Goal: Entertainment & Leisure: Consume media (video, audio)

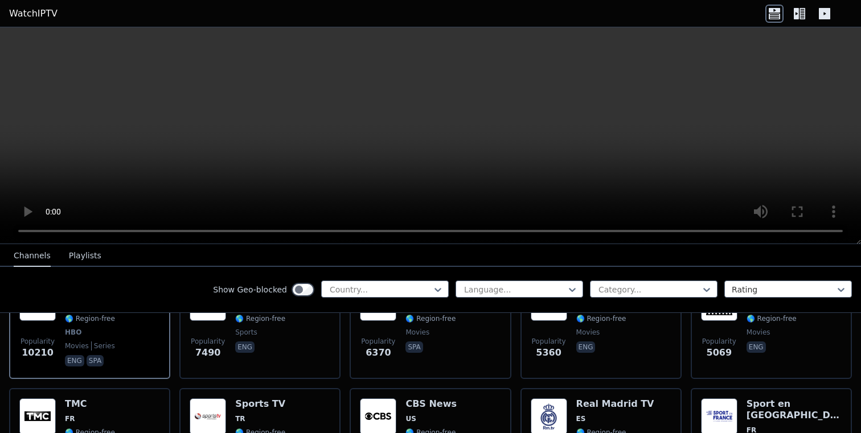
scroll to position [148, 0]
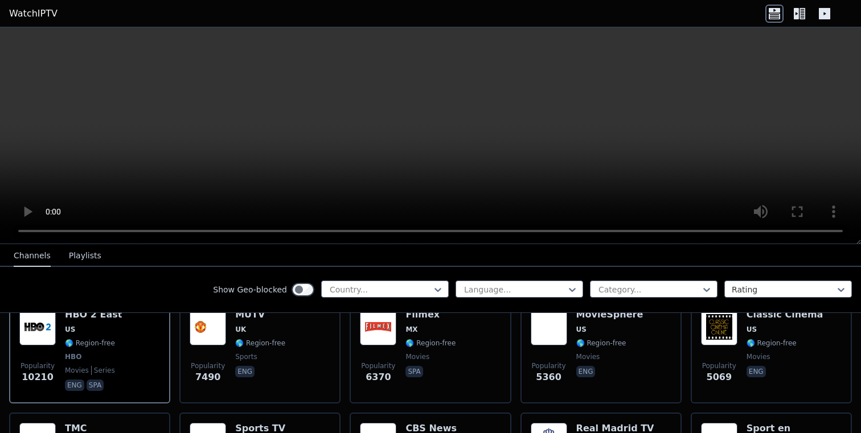
click at [76, 253] on button "Playlists" at bounding box center [85, 256] width 32 height 22
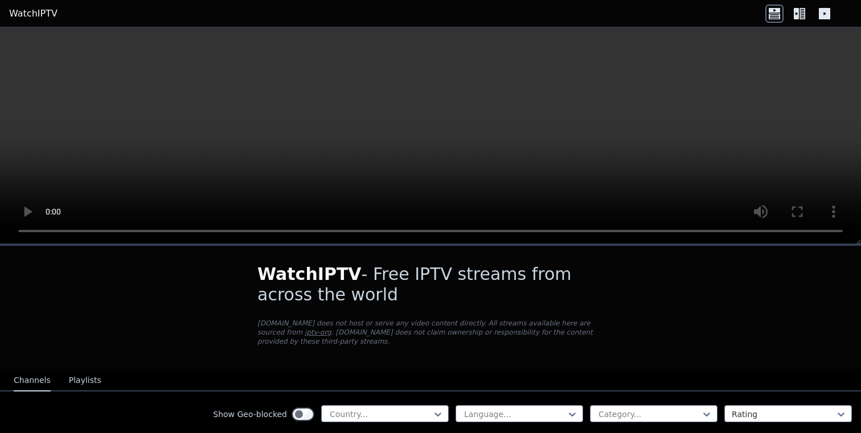
click at [289, 298] on h1 "WatchIPTV - Free IPTV streams from across the world" at bounding box center [430, 284] width 346 height 41
click at [629, 404] on div "Show Geo-blocked Country... Language... Category... Rating" at bounding box center [430, 415] width 861 height 46
click at [629, 411] on div at bounding box center [649, 414] width 104 height 11
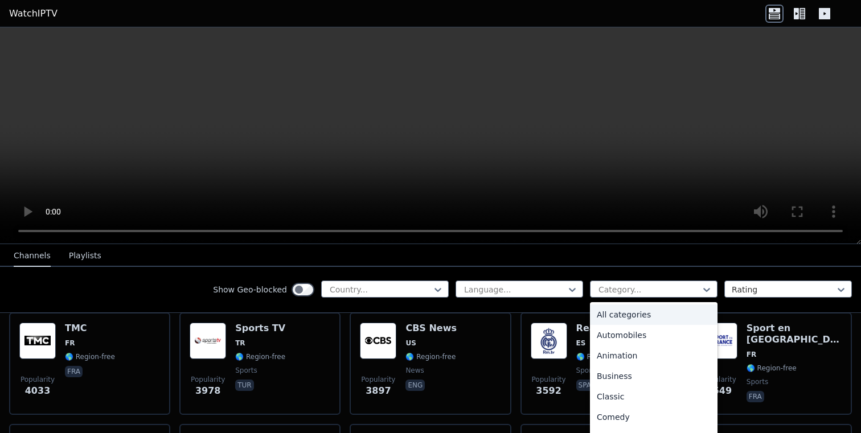
scroll to position [250, 0]
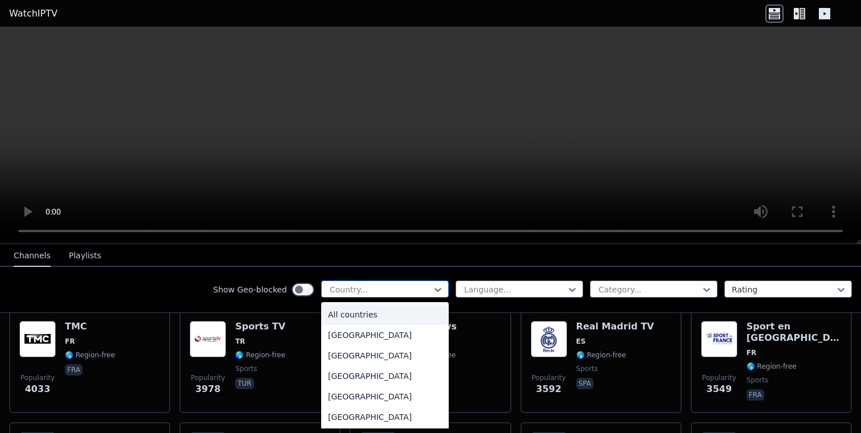
click at [413, 286] on div at bounding box center [381, 289] width 104 height 11
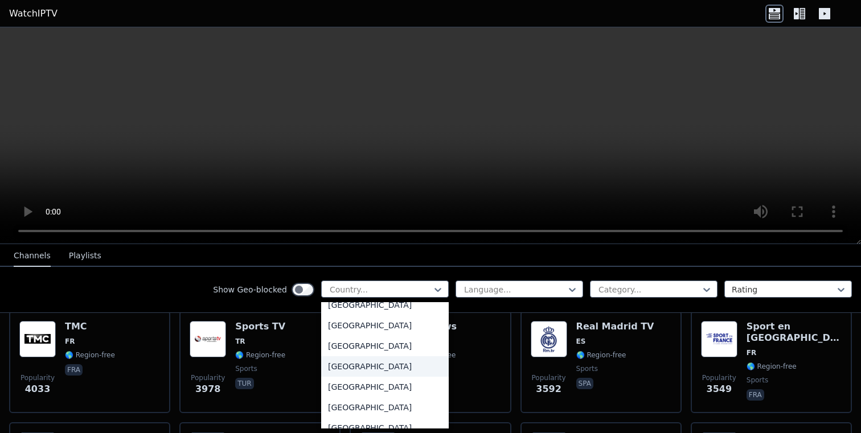
scroll to position [1732, 0]
click at [384, 356] on div "India" at bounding box center [385, 345] width 128 height 20
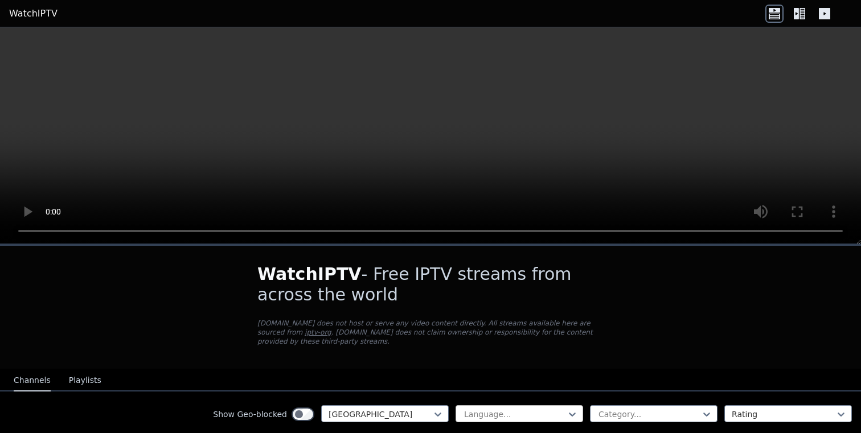
click at [481, 406] on div "Language..." at bounding box center [519, 413] width 128 height 17
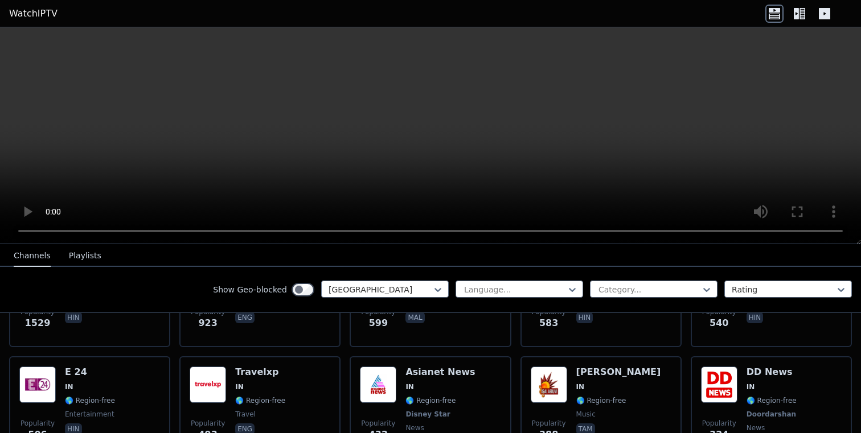
click at [514, 264] on nav "Channels Playlists" at bounding box center [430, 255] width 861 height 23
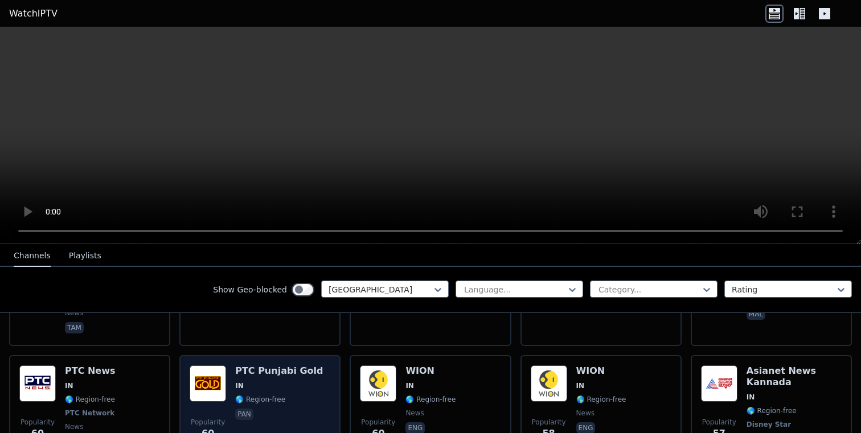
scroll to position [1230, 0]
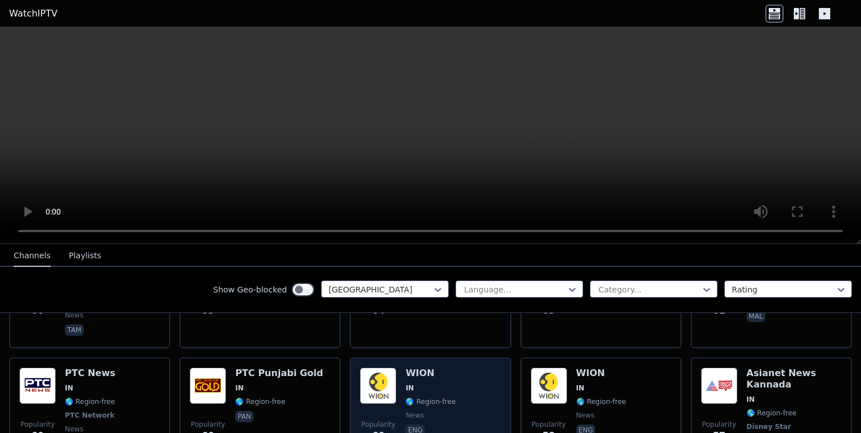
click at [425, 368] on h6 "WION" at bounding box center [430, 373] width 50 height 11
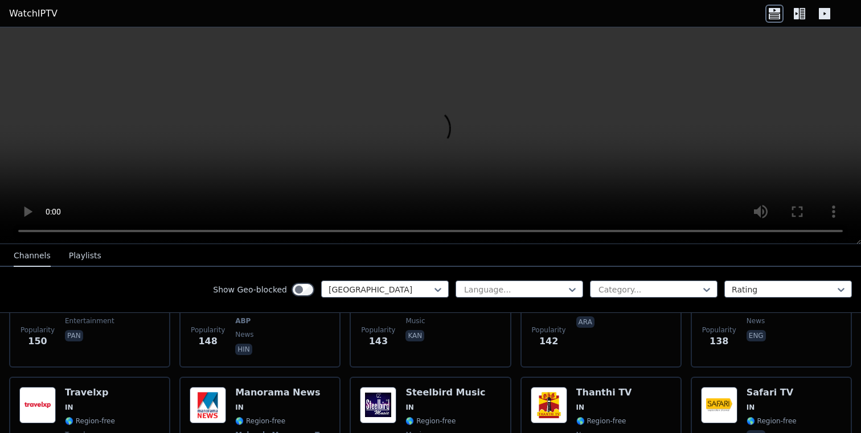
scroll to position [666, 0]
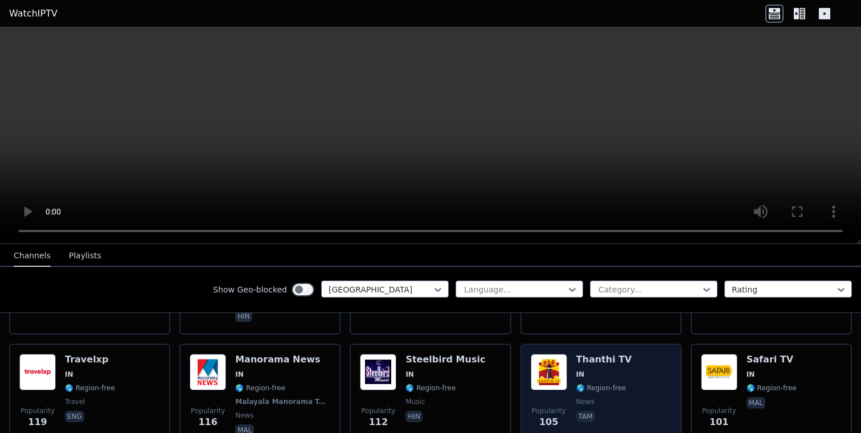
click at [568, 366] on div "Popularity 105 Thanthi TV IN 🌎 Region-free news tam" at bounding box center [601, 396] width 141 height 84
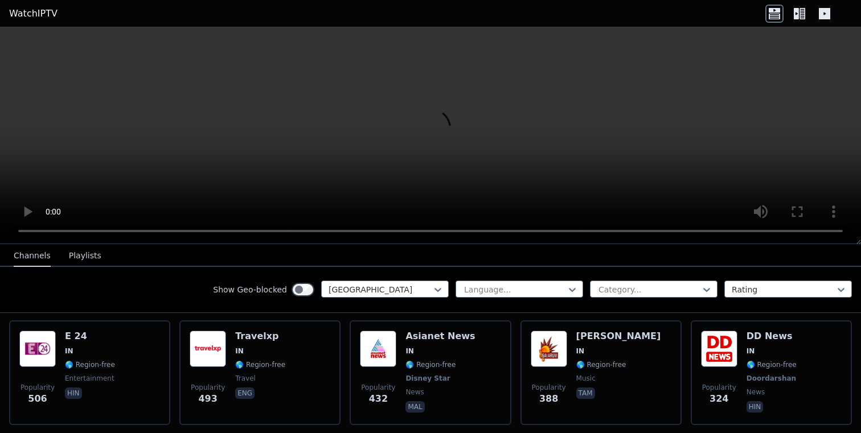
scroll to position [237, 0]
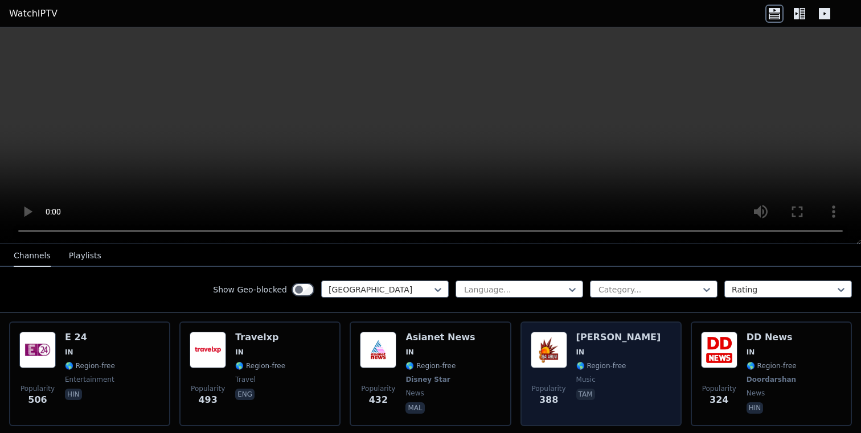
click at [580, 334] on h6 "[PERSON_NAME]" at bounding box center [618, 337] width 85 height 11
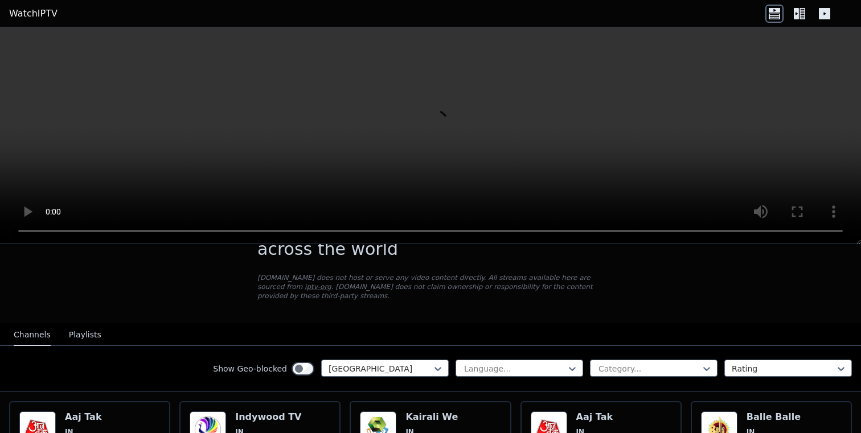
scroll to position [44, 0]
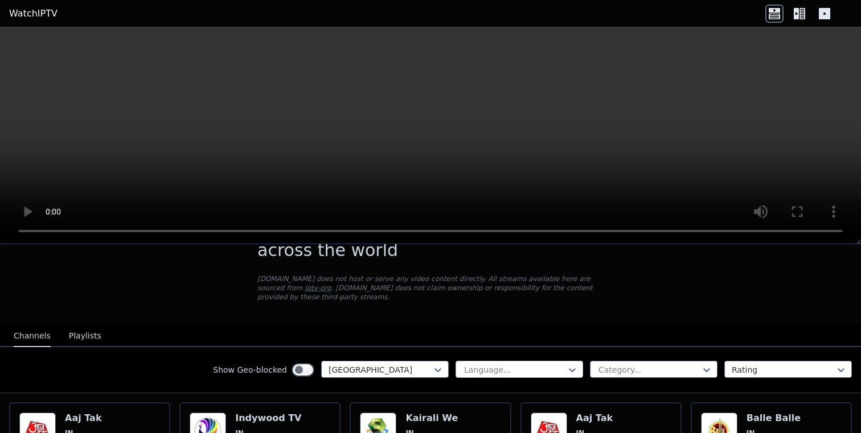
click at [519, 369] on div at bounding box center [515, 369] width 104 height 11
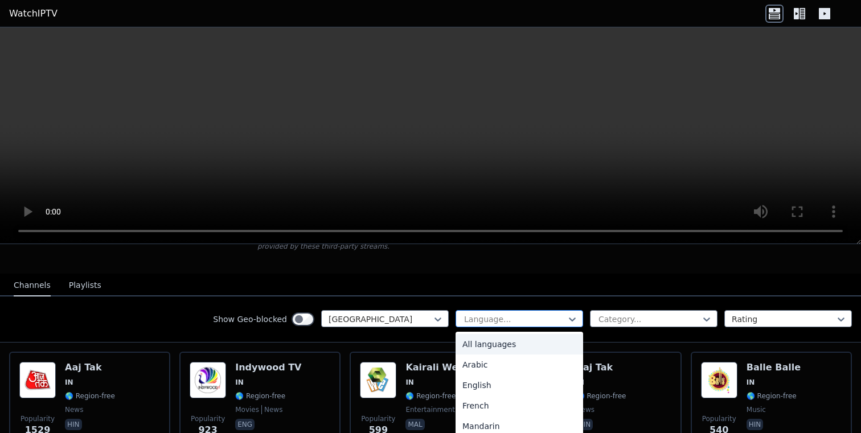
scroll to position [106, 0]
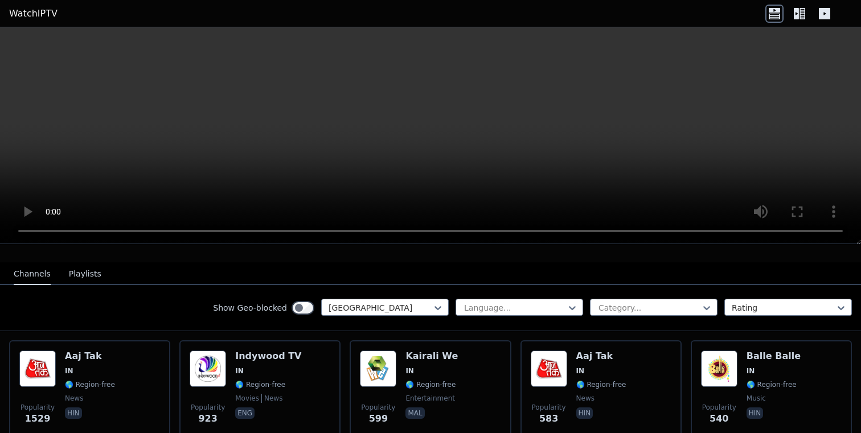
click at [635, 290] on div "Show Geo-blocked India Language... Category... Rating" at bounding box center [430, 308] width 861 height 46
click at [634, 318] on div "Show Geo-blocked India Language... Category... Rating" at bounding box center [430, 308] width 861 height 46
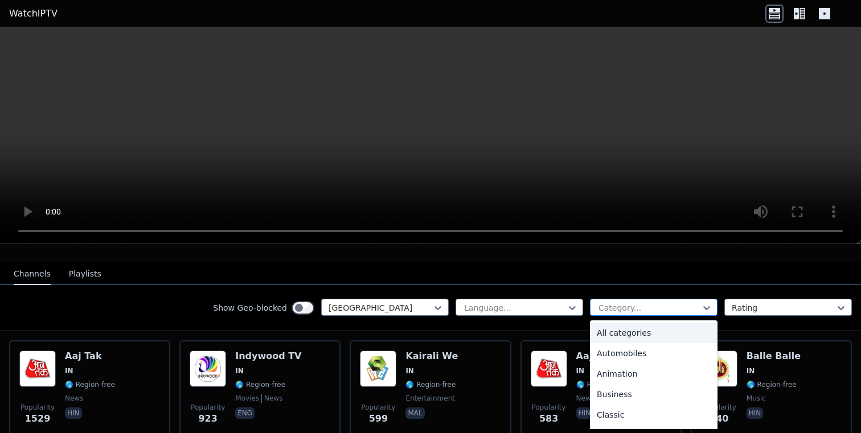
click at [634, 311] on div at bounding box center [649, 307] width 104 height 11
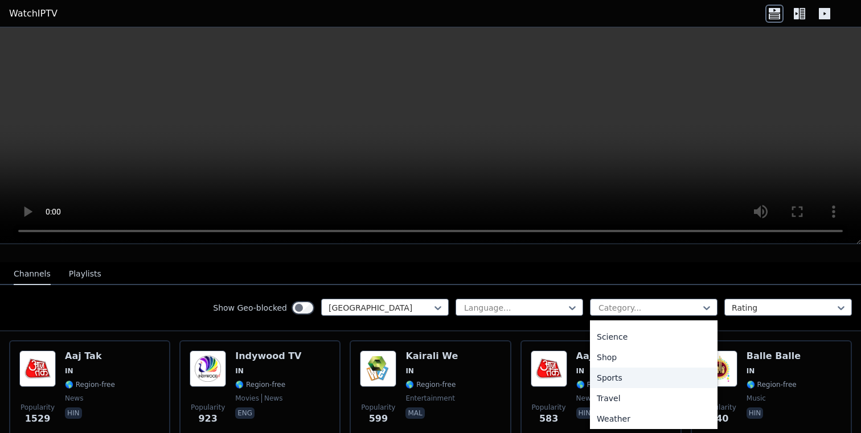
click at [608, 379] on div "Sports" at bounding box center [654, 378] width 128 height 20
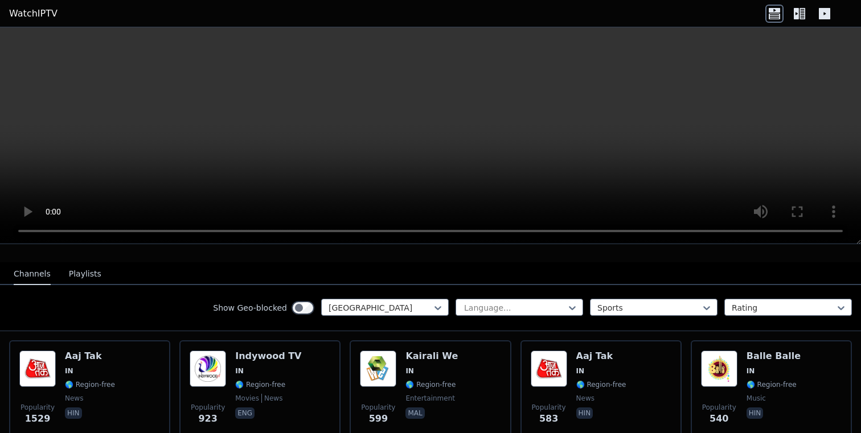
scroll to position [61, 0]
